Goal: Register for event/course

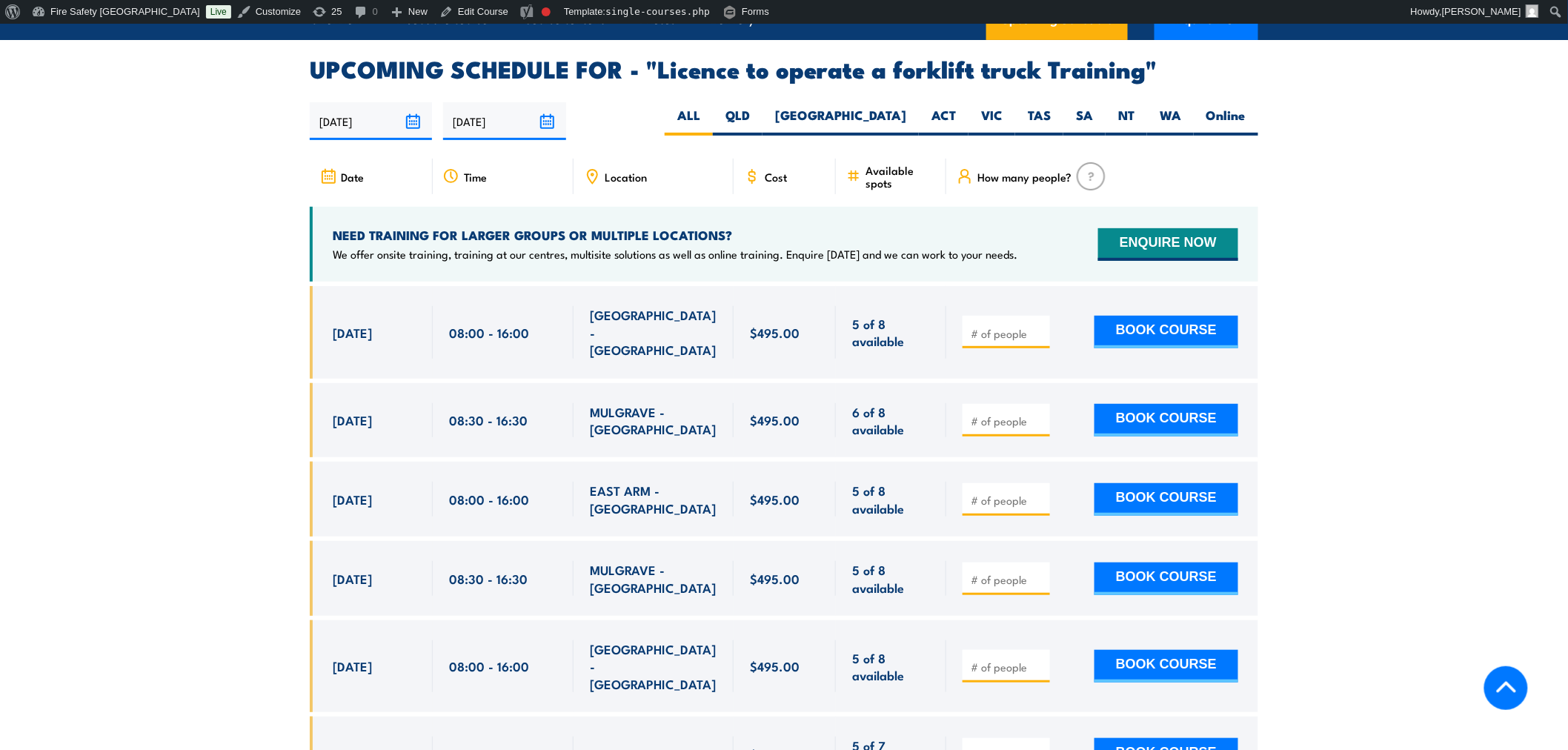
scroll to position [2469, 0]
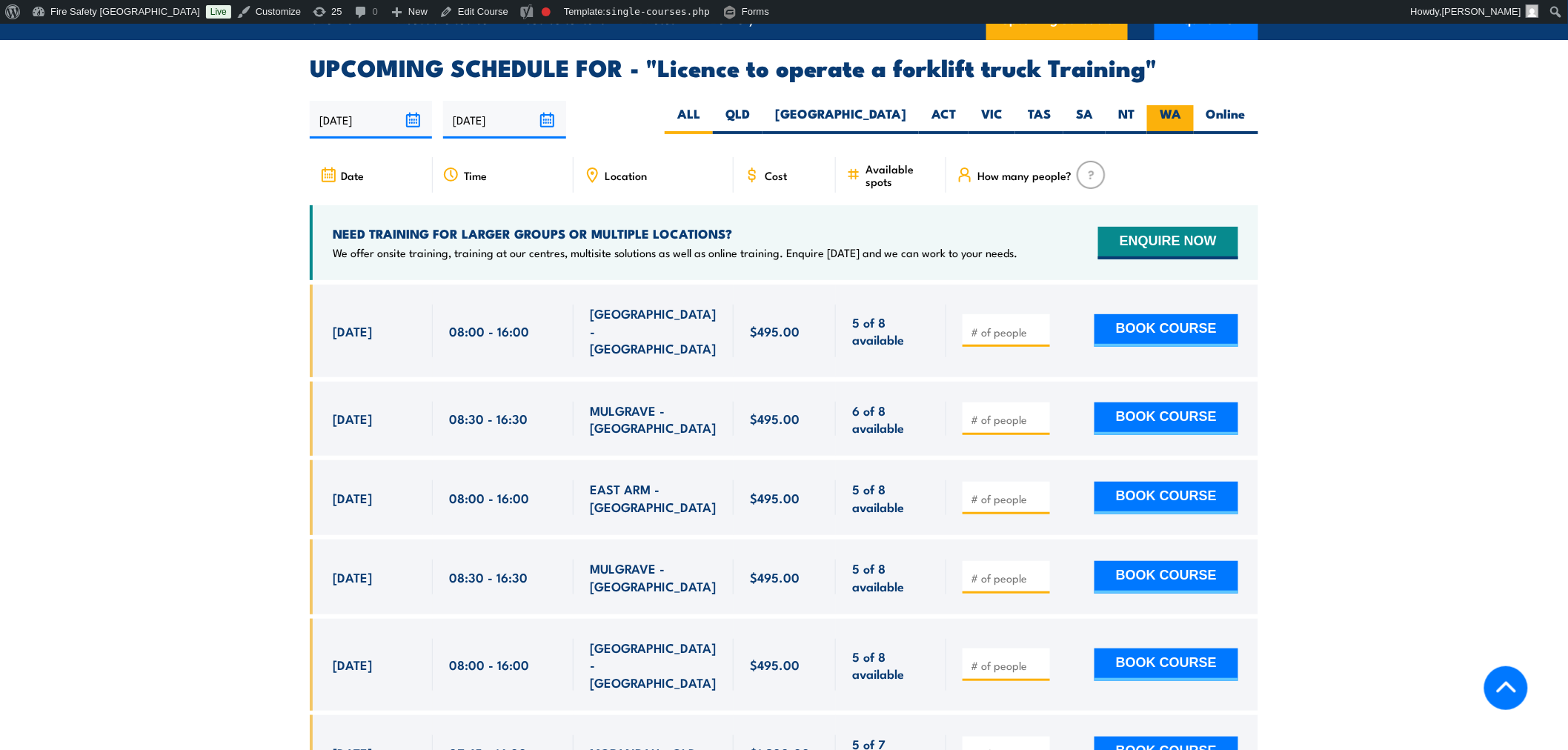
click at [1186, 105] on label "WA" at bounding box center [1170, 119] width 47 height 29
click at [1186, 105] on input "WA" at bounding box center [1186, 110] width 9 height 9
radio input "true"
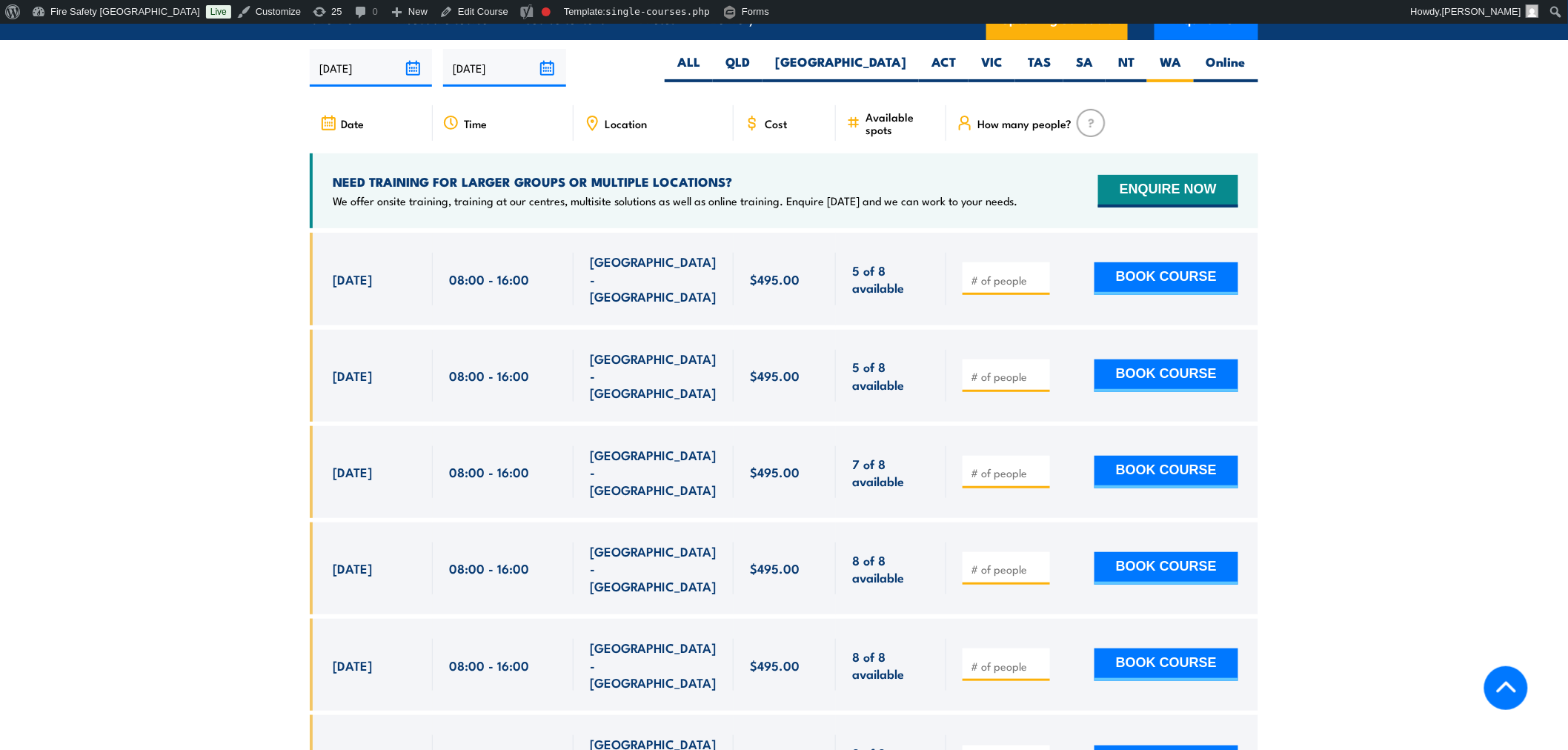
scroll to position [2482, 0]
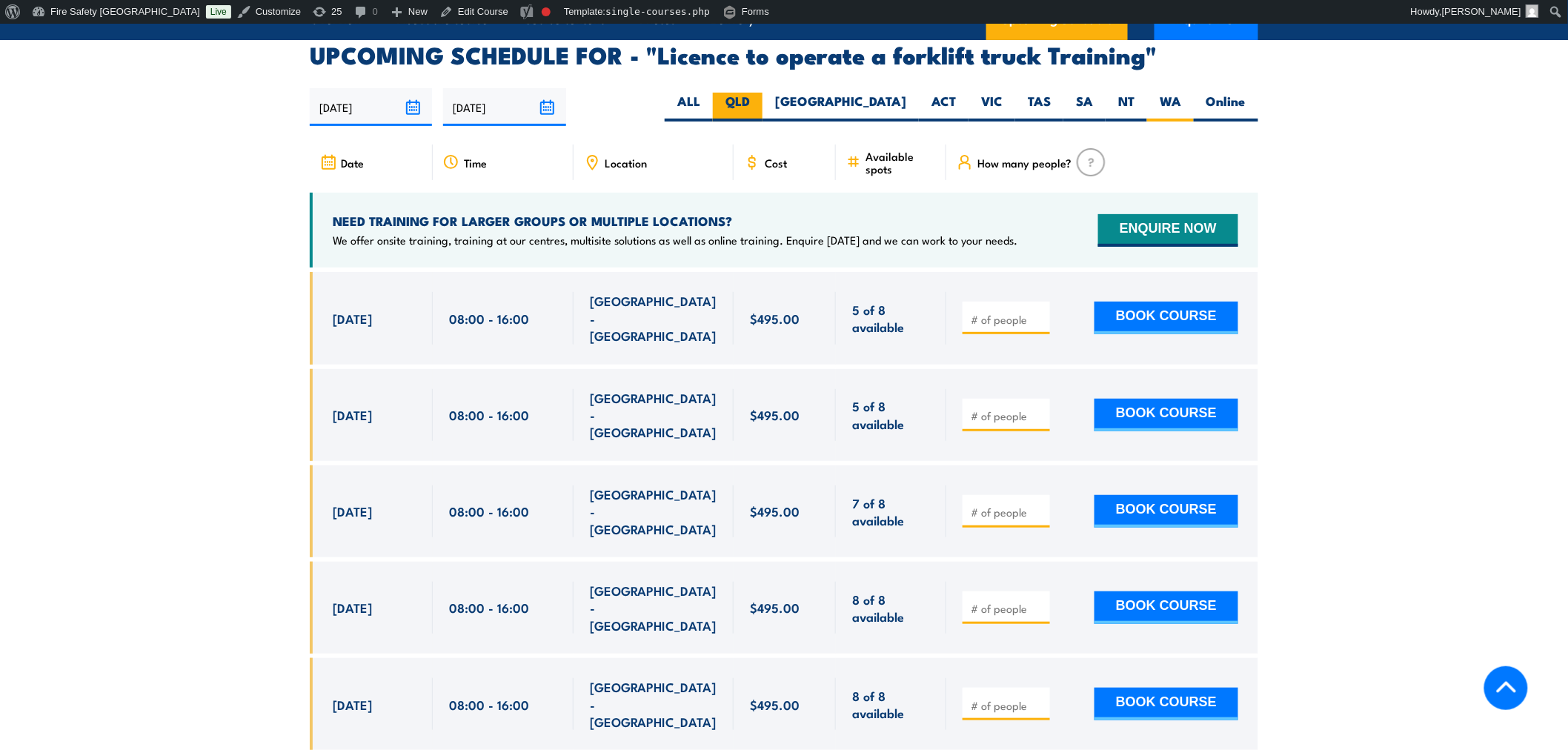
click at [762, 92] on label "QLD" at bounding box center [737, 106] width 50 height 29
click at [760, 92] on input "QLD" at bounding box center [755, 97] width 9 height 9
radio input "true"
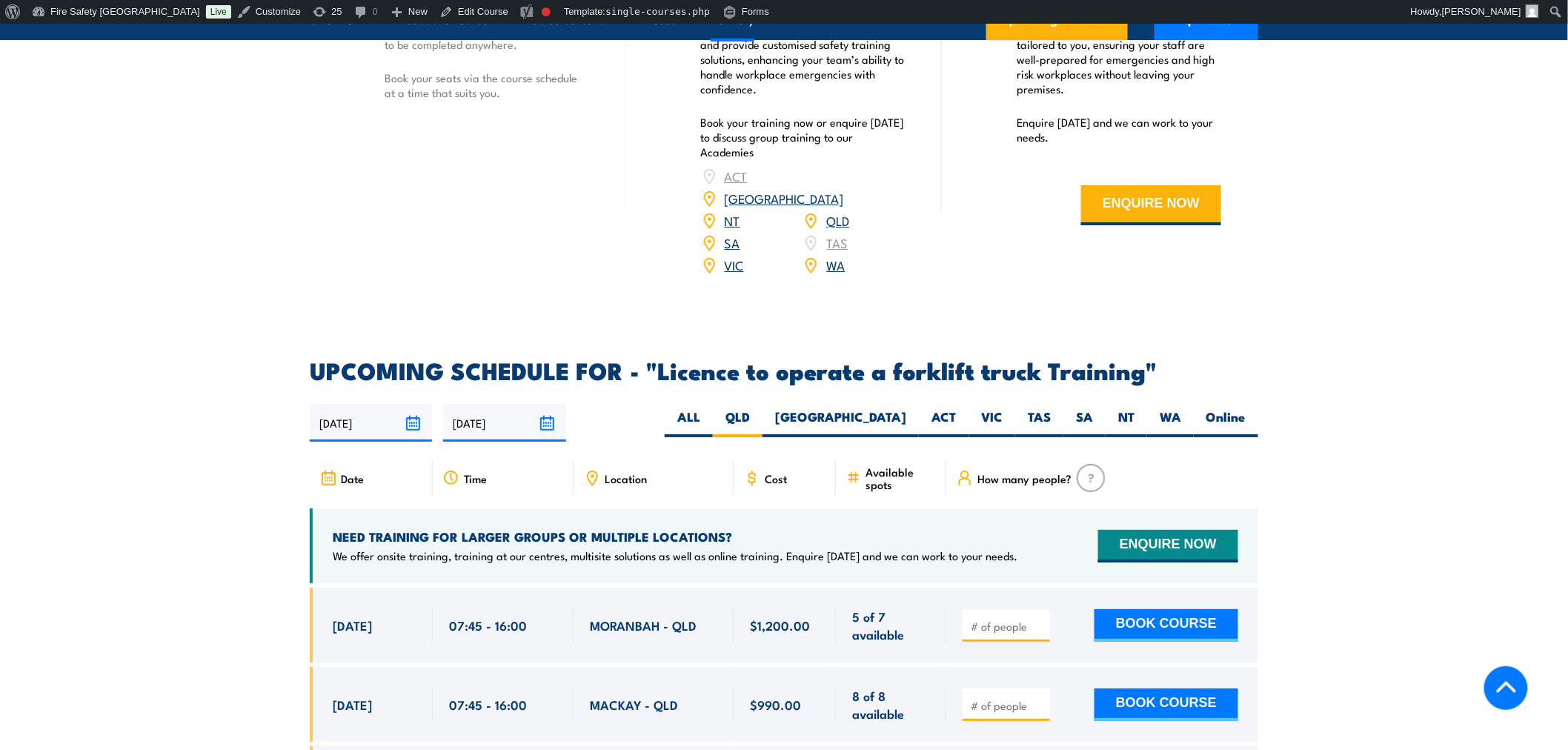
scroll to position [2122, 0]
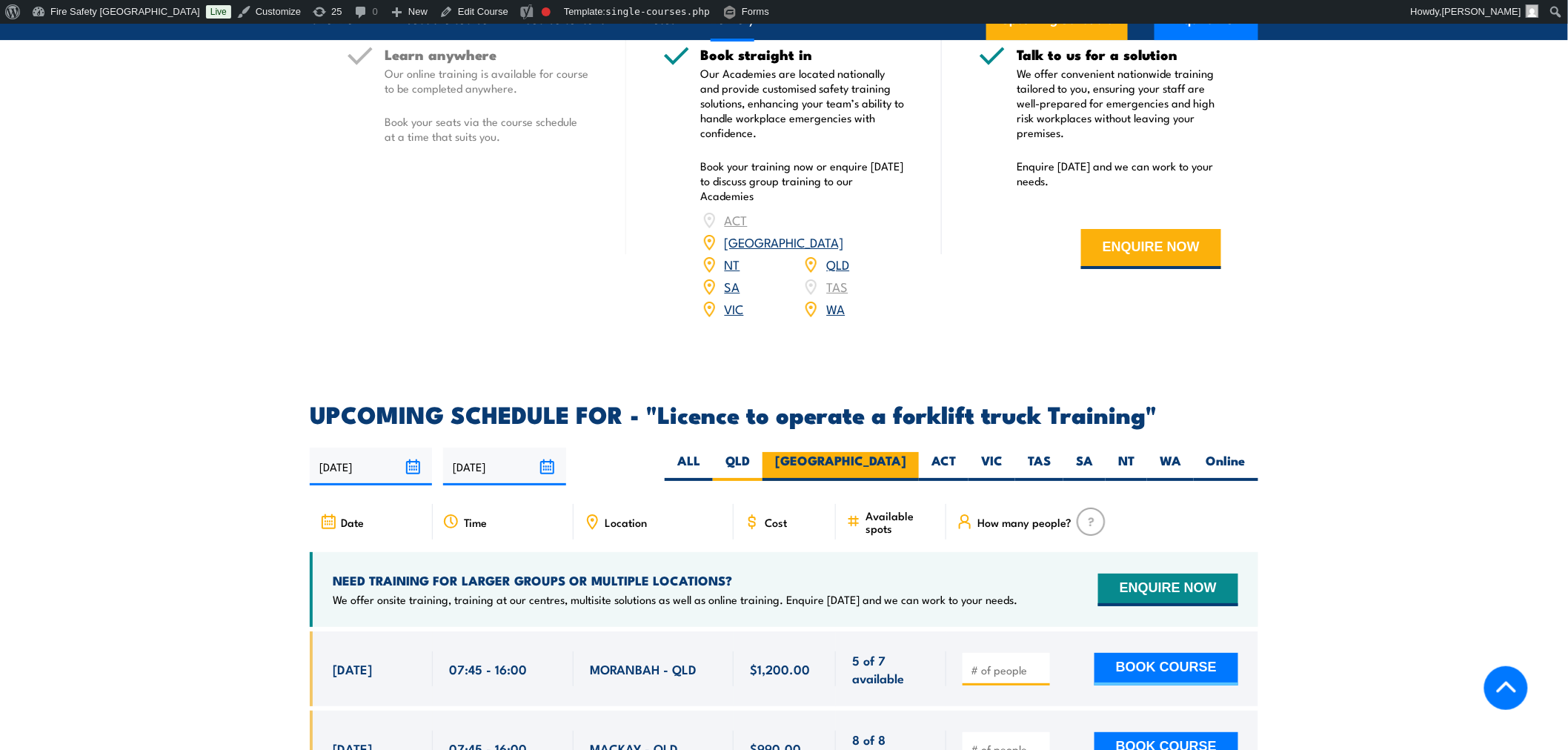
click at [893, 452] on label "[GEOGRAPHIC_DATA]" at bounding box center [840, 466] width 156 height 29
click at [906, 452] on input "[GEOGRAPHIC_DATA]" at bounding box center [911, 457] width 9 height 9
radio input "true"
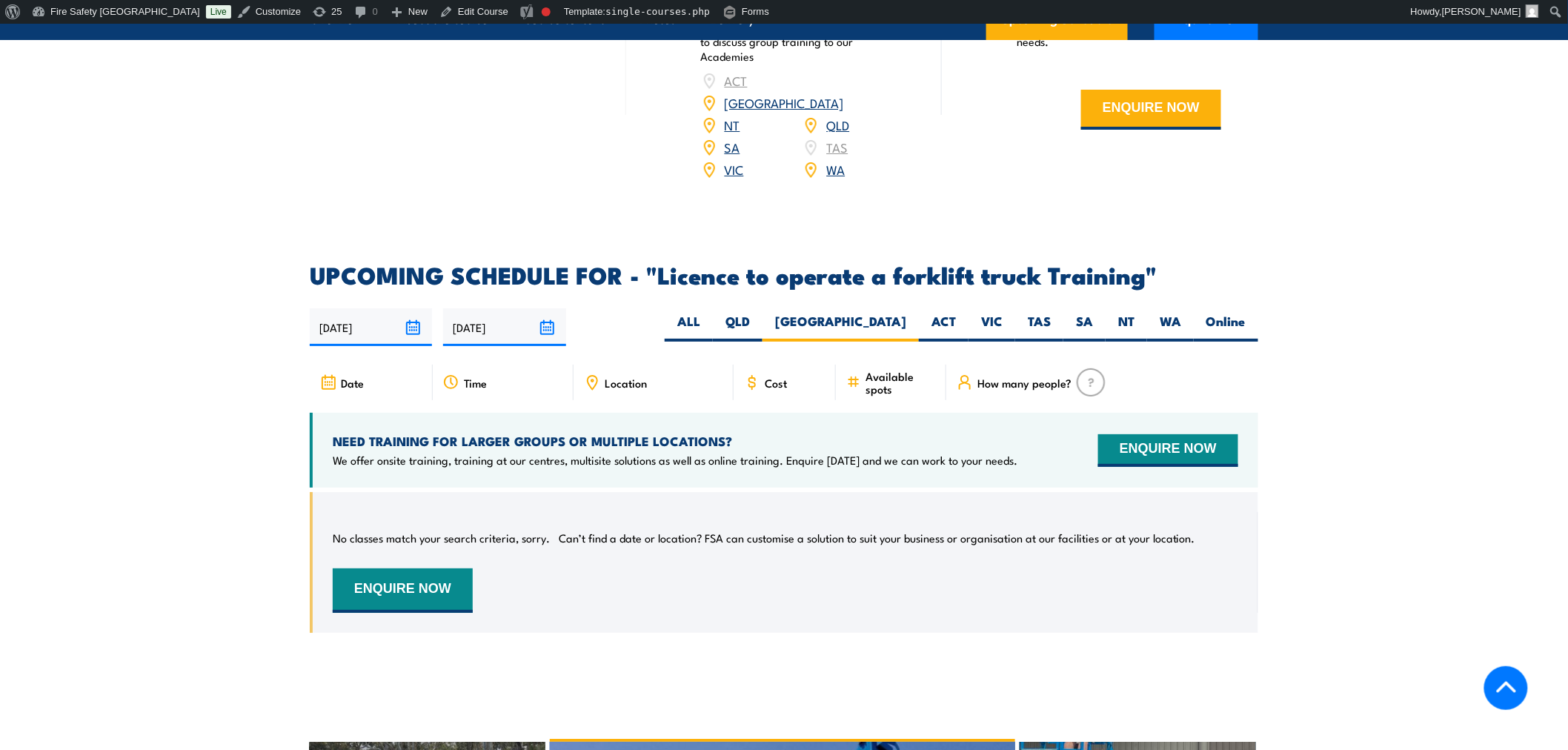
scroll to position [2287, 0]
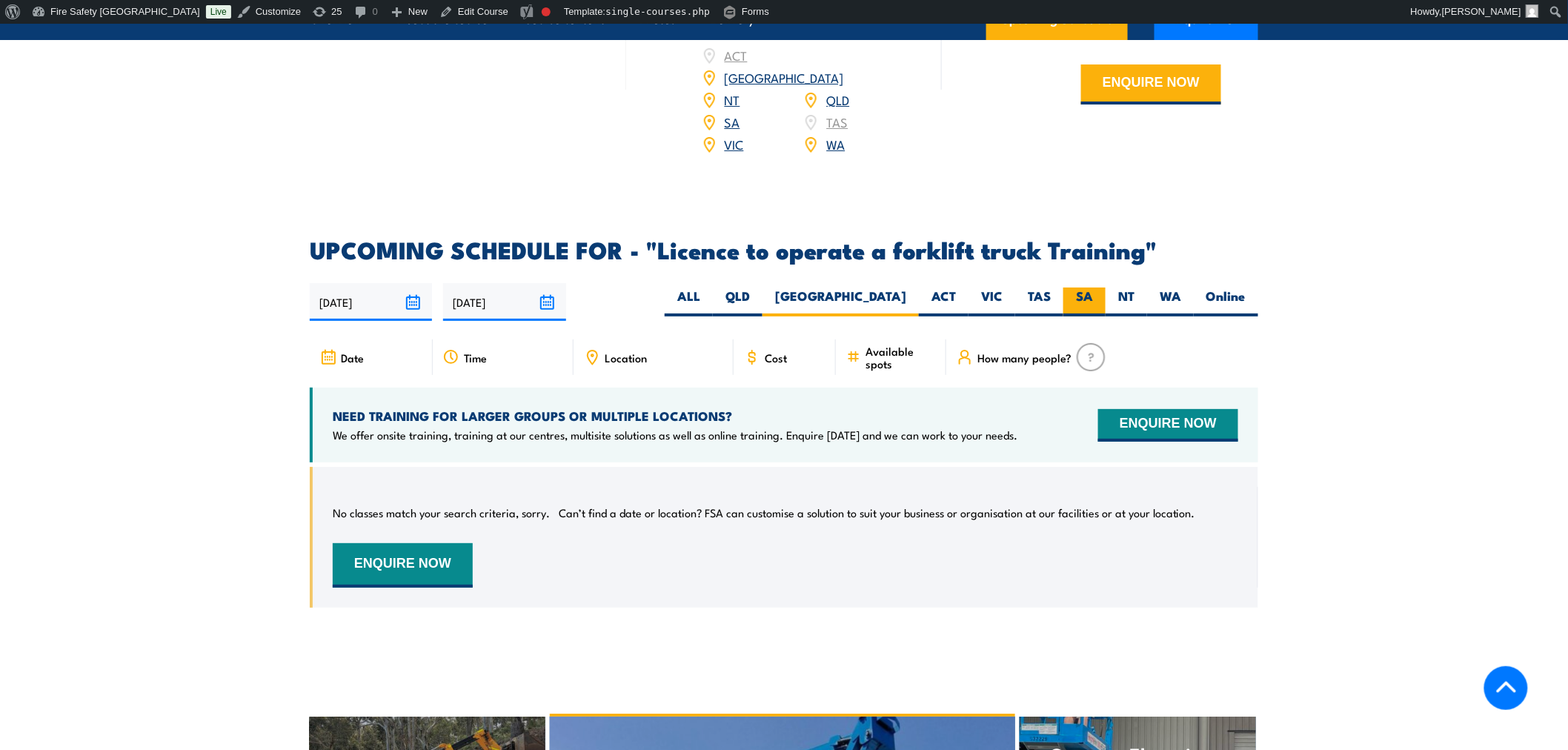
click at [1105, 288] on label "SA" at bounding box center [1084, 302] width 42 height 29
click at [1103, 288] on input "SA" at bounding box center [1097, 292] width 9 height 9
radio input "true"
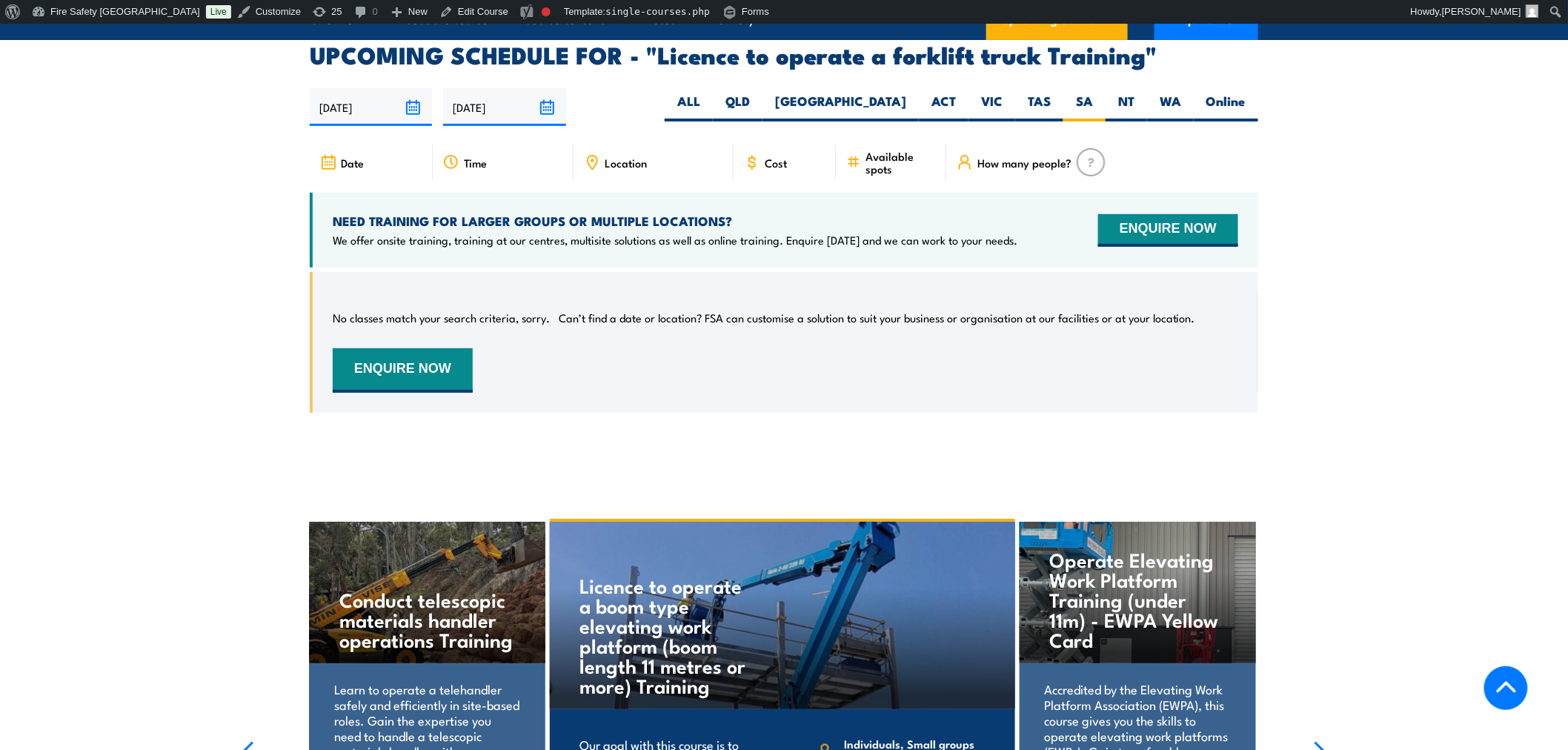
scroll to position [2482, 0]
click at [935, 92] on label "ACT" at bounding box center [944, 106] width 50 height 29
click at [956, 92] on input "ACT" at bounding box center [961, 97] width 9 height 9
radio input "true"
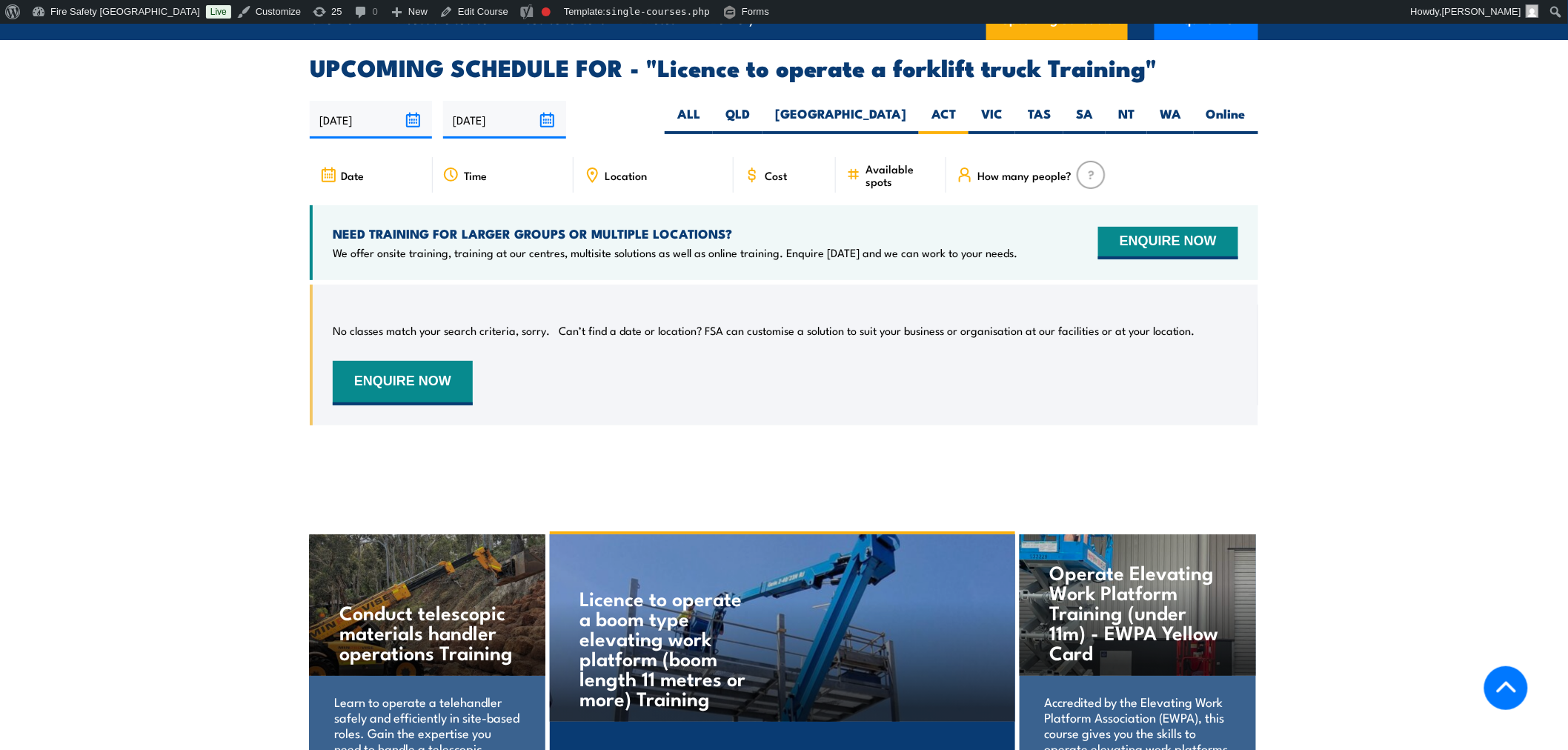
scroll to position [2479, 0]
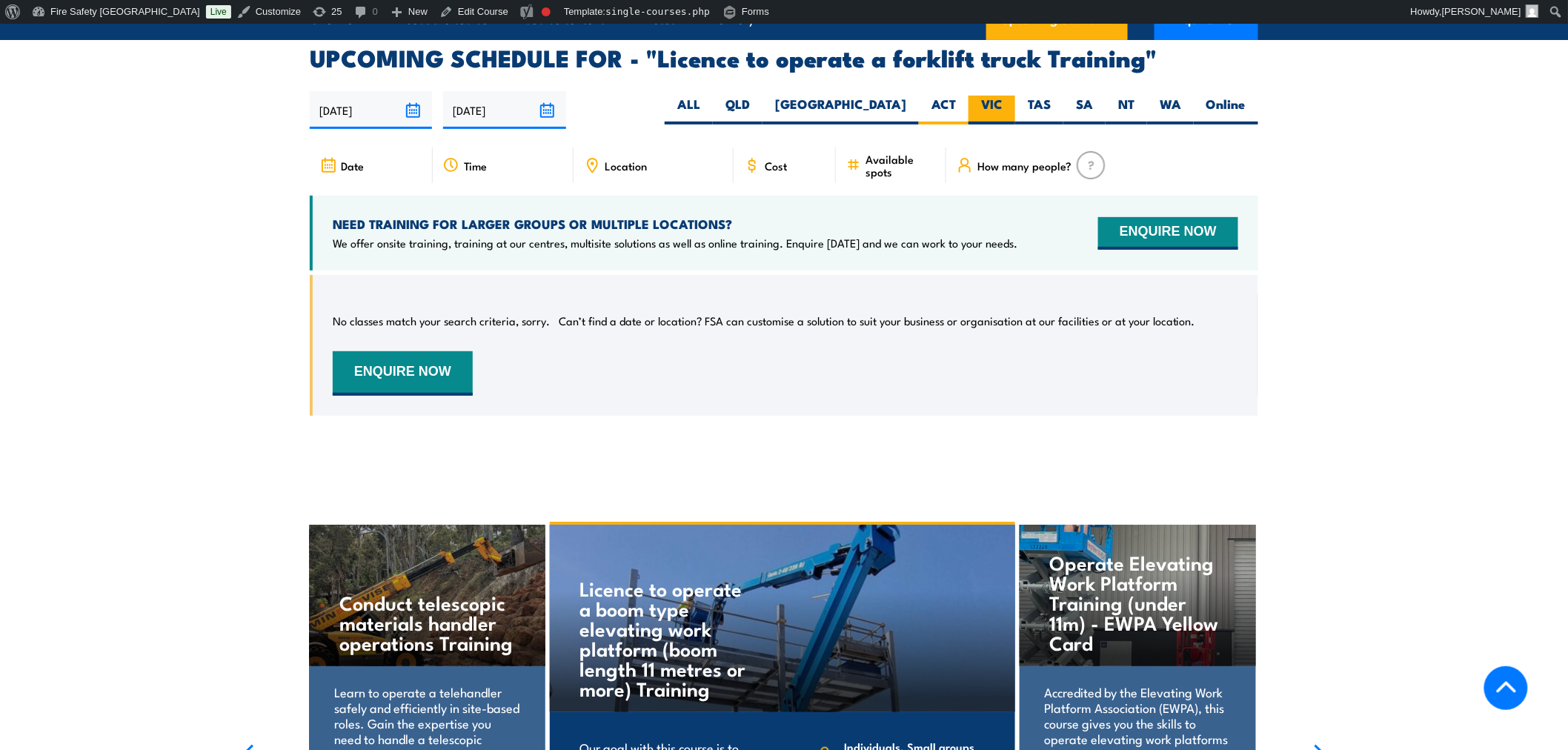
click at [1005, 96] on label "VIC" at bounding box center [991, 110] width 47 height 29
click at [1005, 96] on input "VIC" at bounding box center [1007, 101] width 9 height 9
radio input "true"
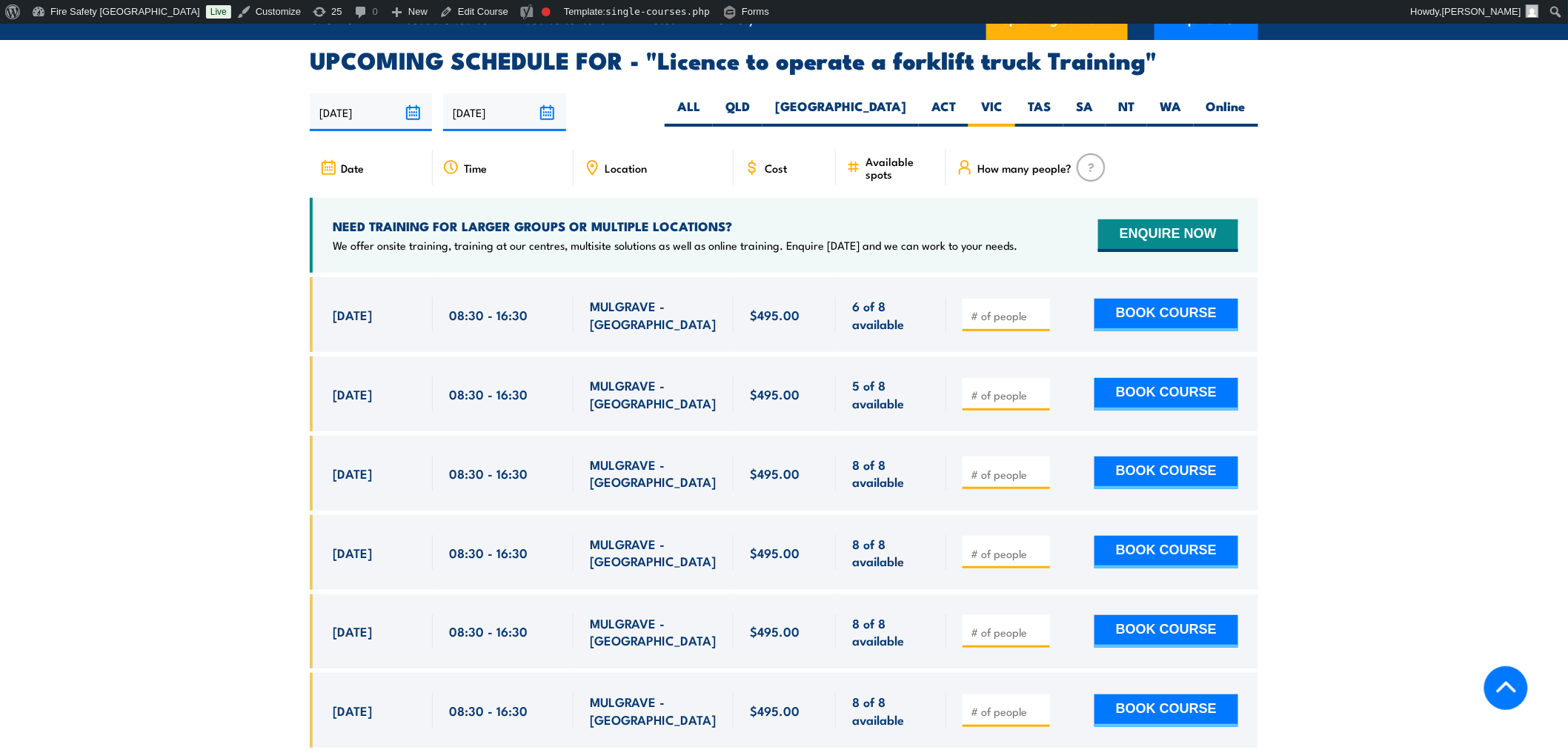
scroll to position [2479, 0]
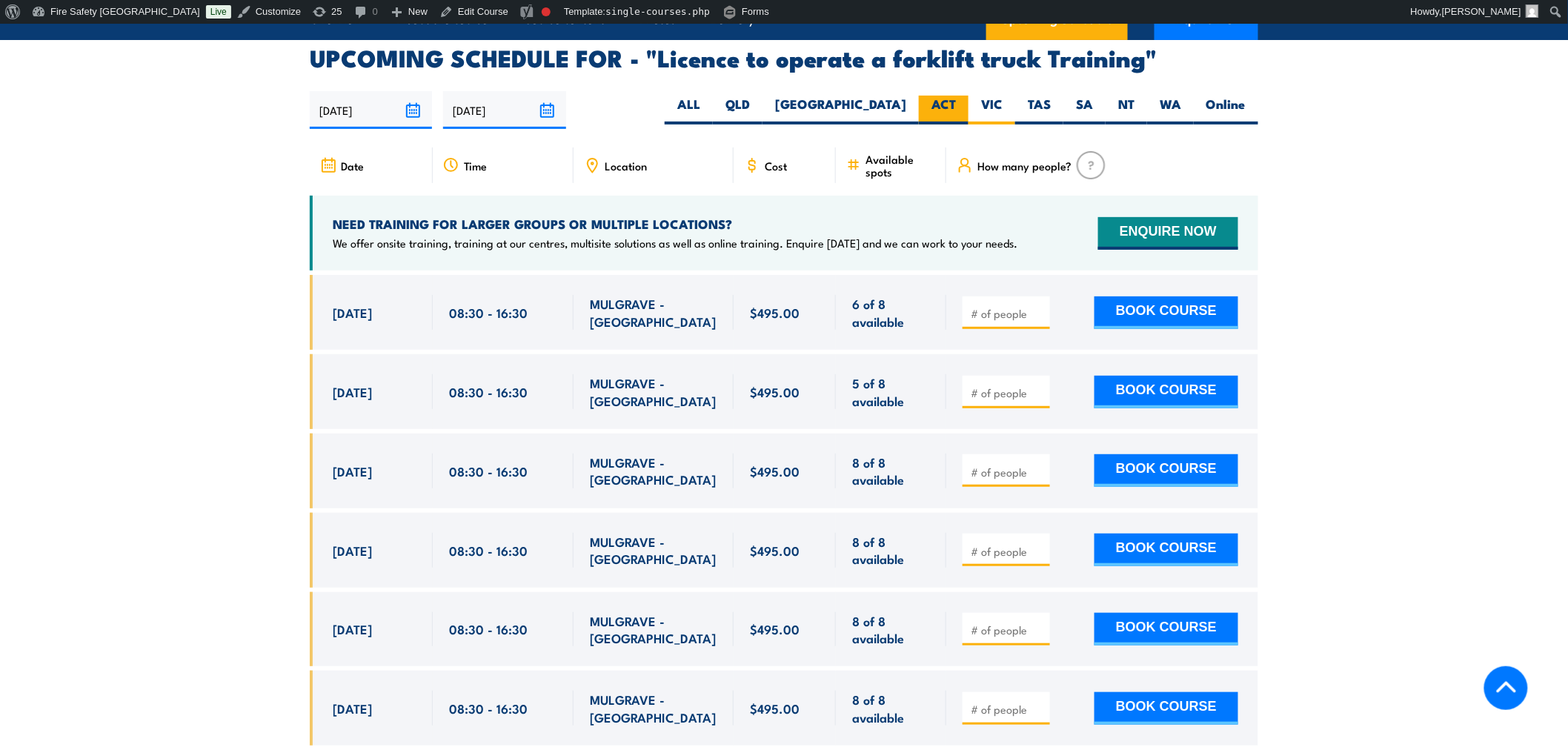
click at [932, 96] on label "ACT" at bounding box center [944, 110] width 50 height 29
click at [956, 96] on input "ACT" at bounding box center [961, 101] width 9 height 9
radio input "true"
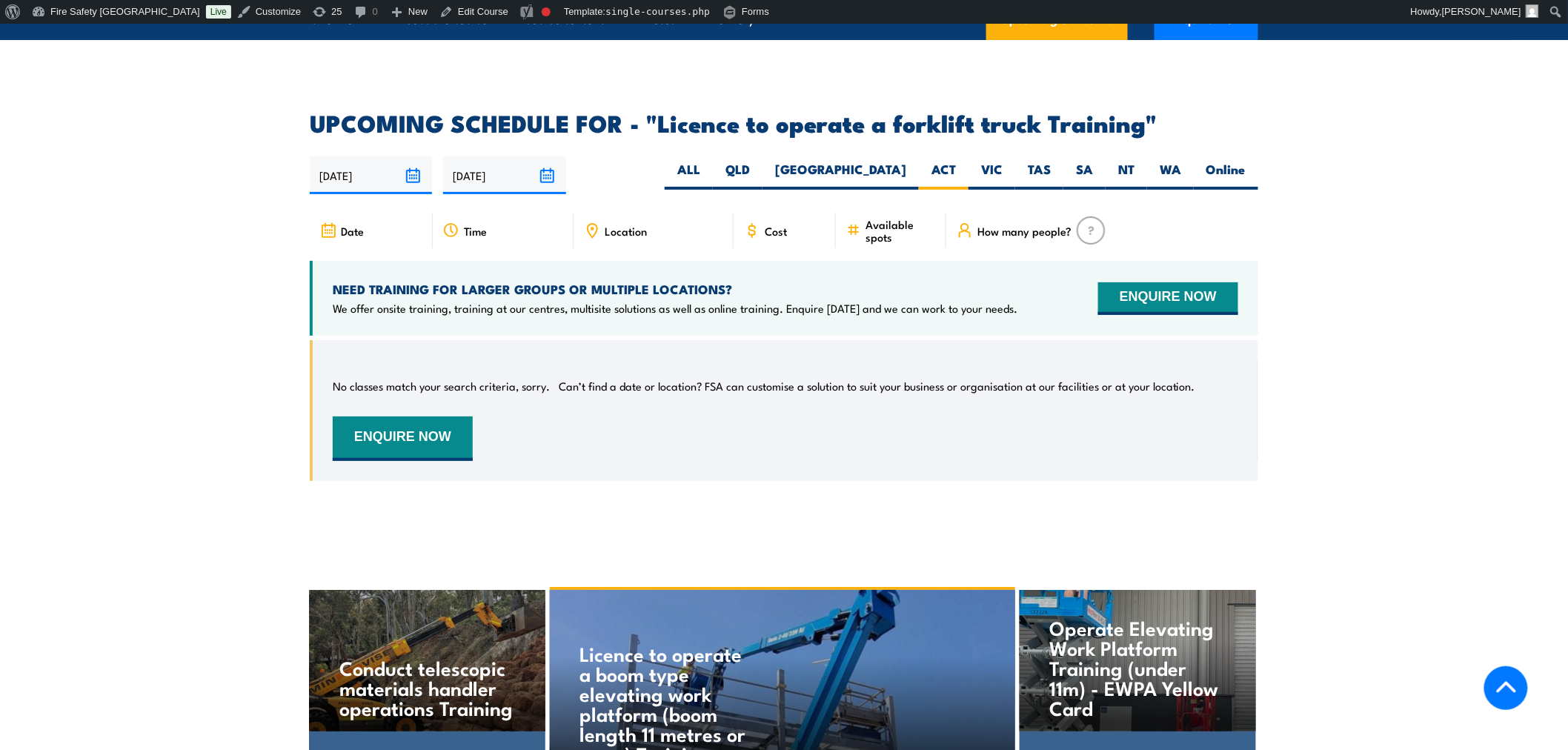
scroll to position [2479, 0]
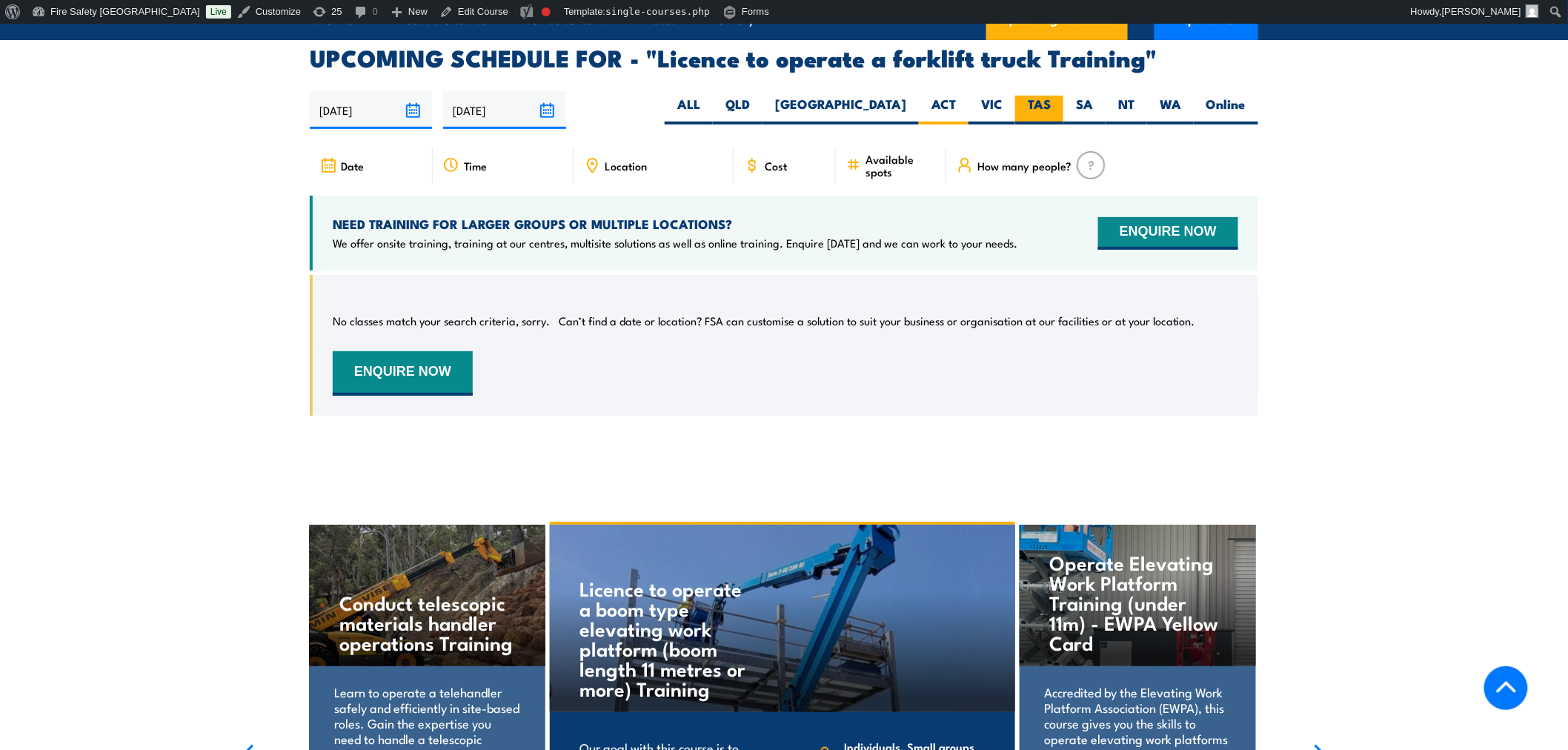
click at [1043, 96] on label "TAS" at bounding box center [1039, 110] width 48 height 29
click at [1051, 96] on input "TAS" at bounding box center [1056, 101] width 9 height 9
radio input "true"
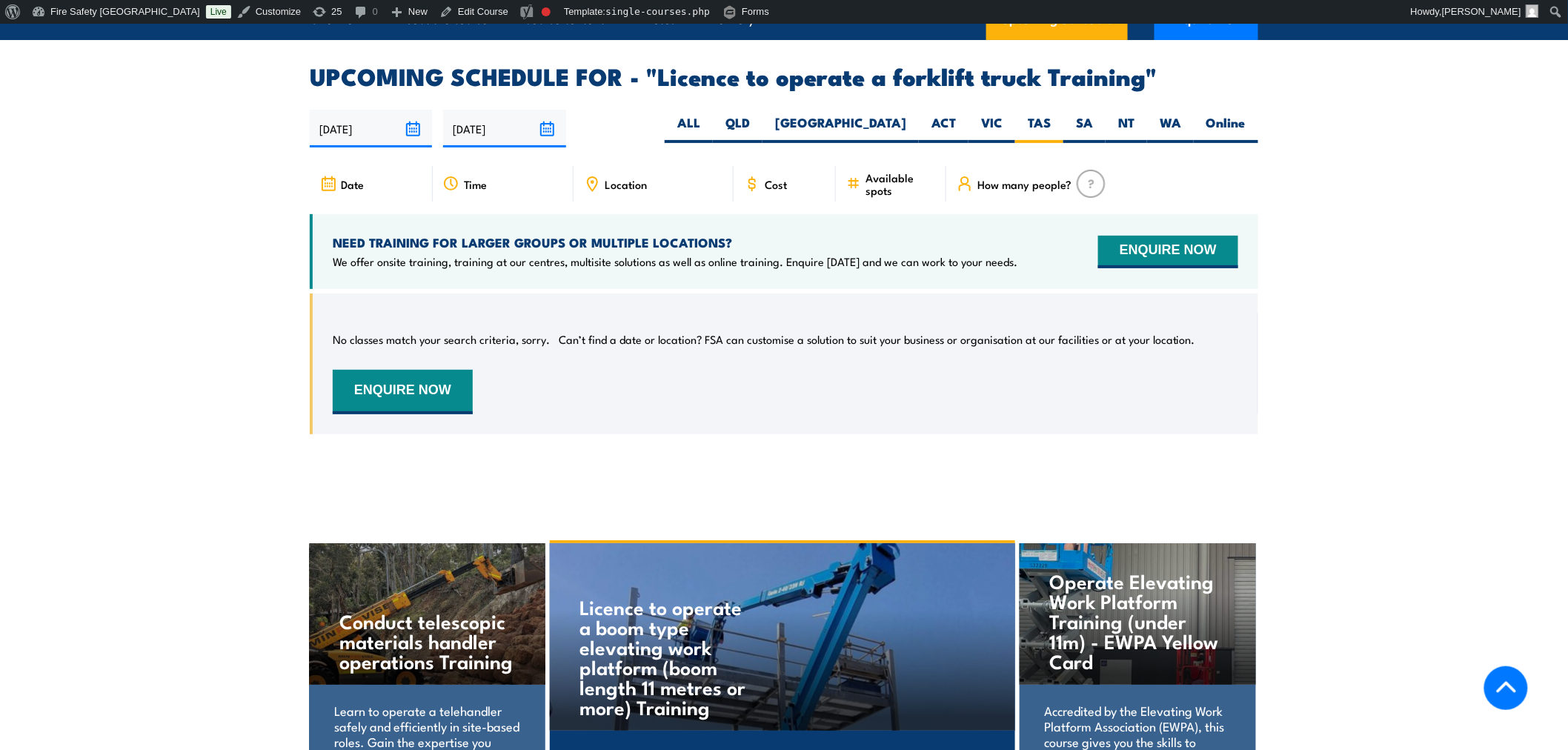
scroll to position [2479, 0]
